Goal: Transaction & Acquisition: Purchase product/service

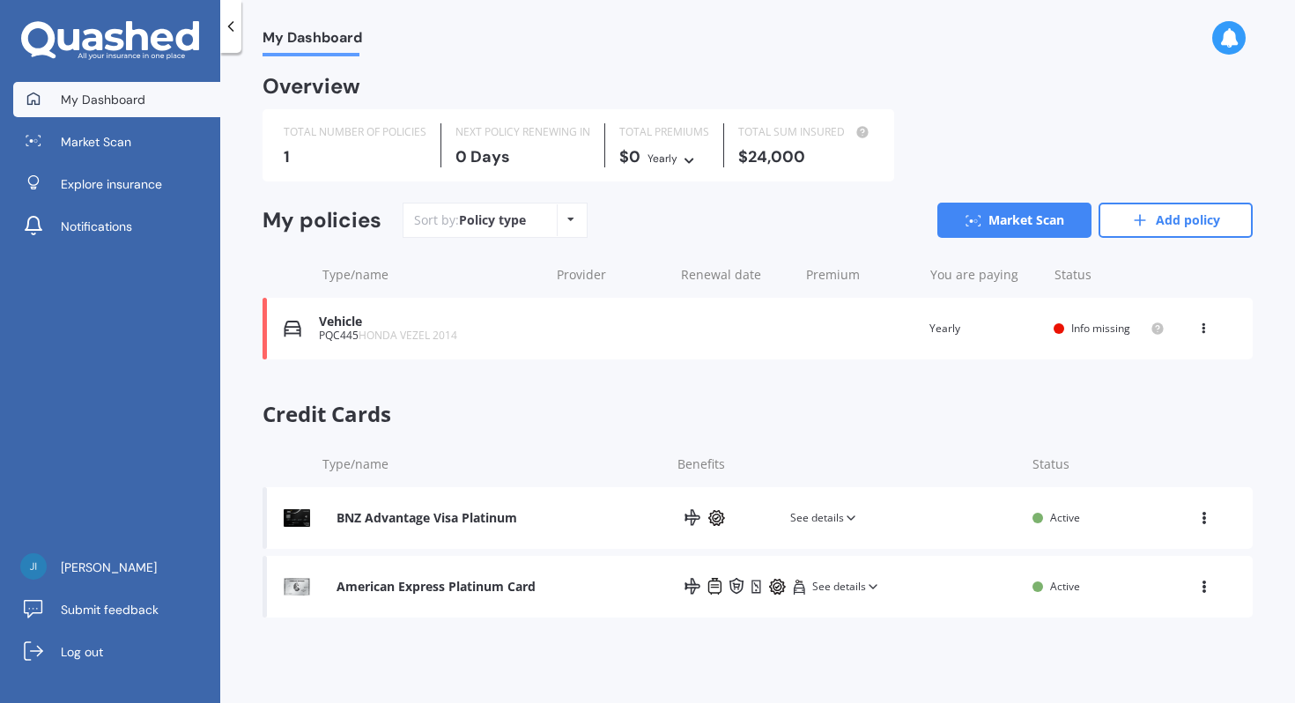
click at [567, 218] on icon at bounding box center [570, 219] width 7 height 11
click at [1095, 331] on span "Info missing" at bounding box center [1100, 328] width 59 height 15
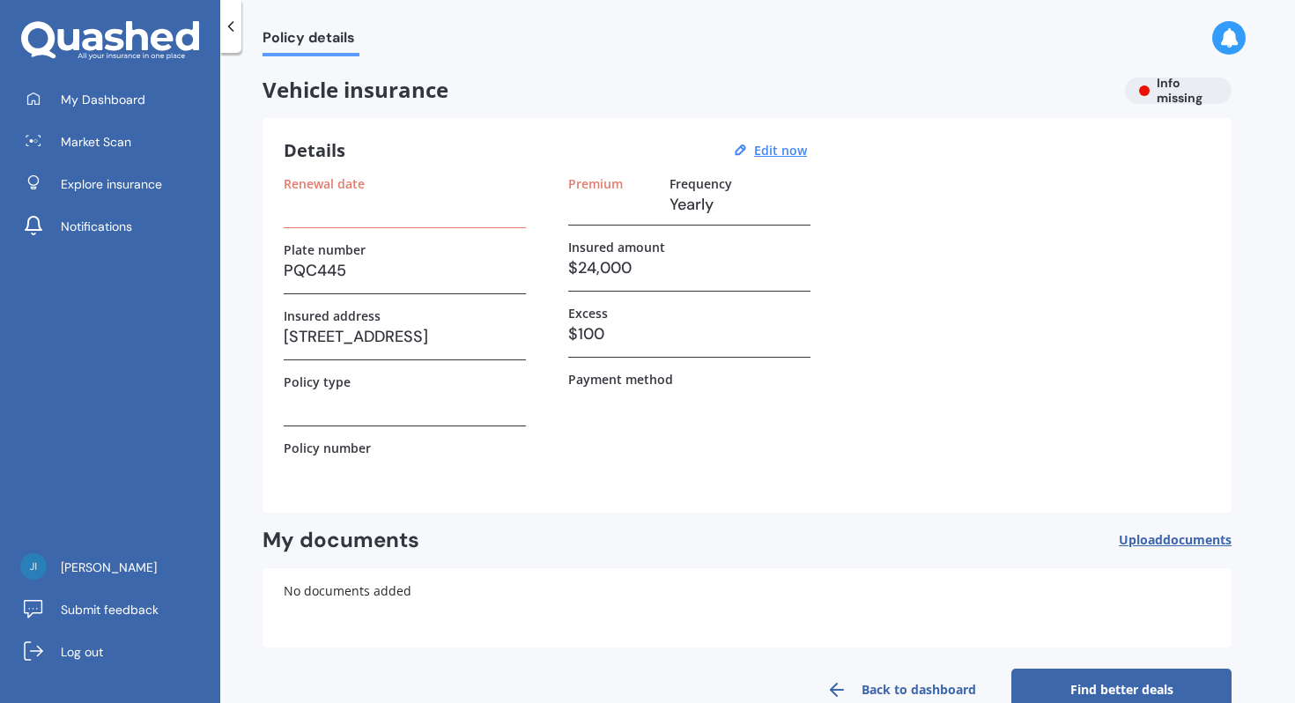
scroll to position [39, 0]
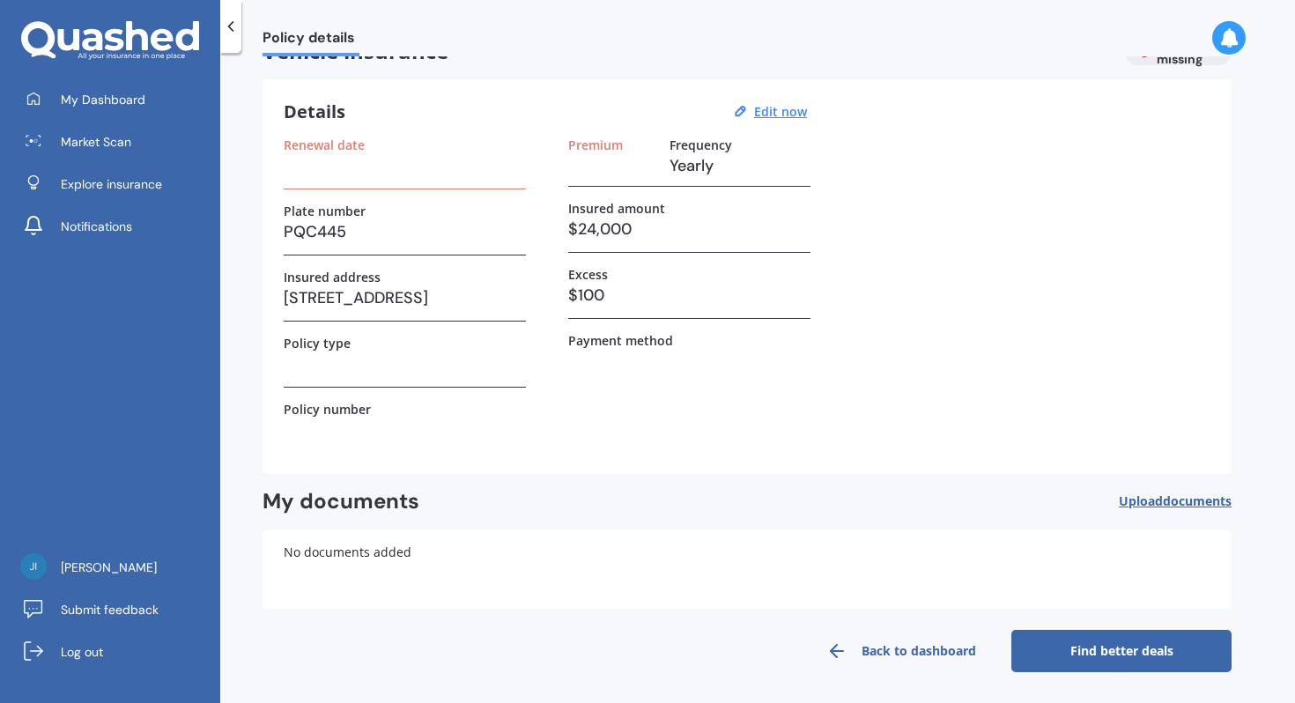
click at [333, 366] on h3 at bounding box center [405, 364] width 242 height 26
click at [329, 353] on h3 at bounding box center [405, 364] width 242 height 26
